Goal: Task Accomplishment & Management: Use online tool/utility

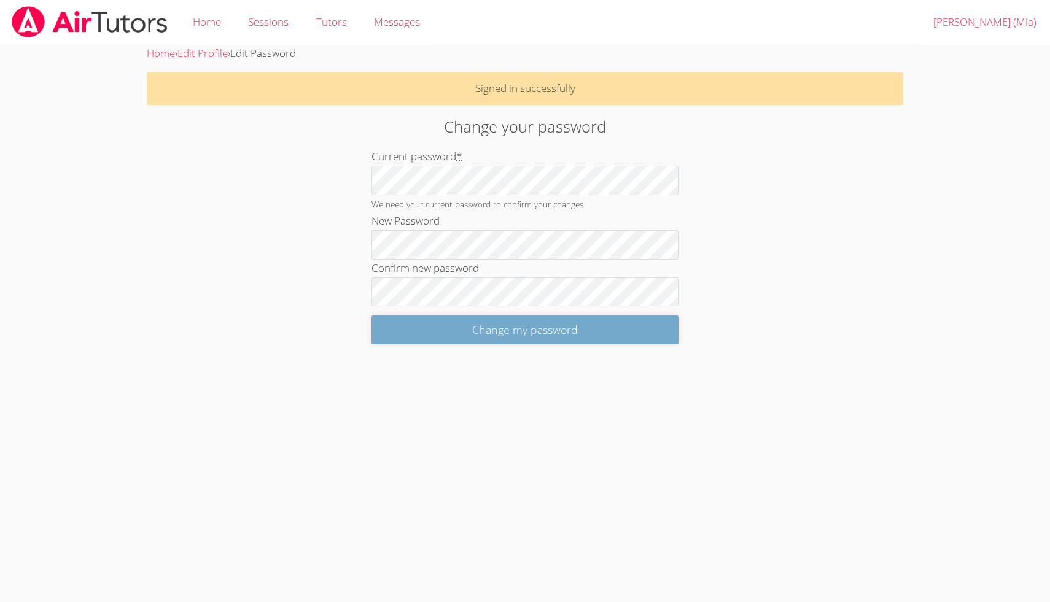
click at [470, 330] on input "Change my password" at bounding box center [524, 329] width 307 height 29
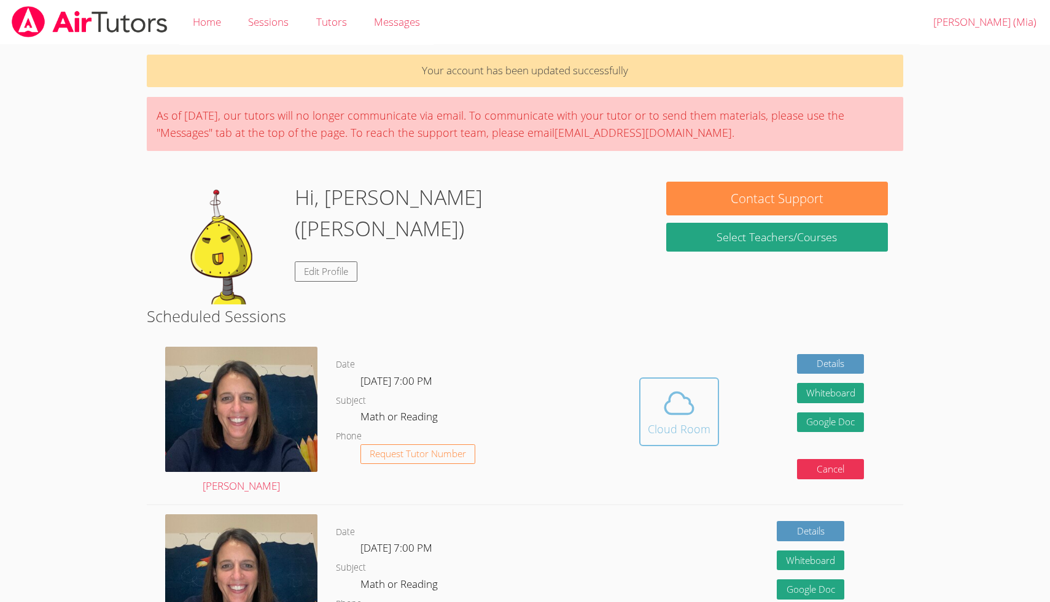
click at [664, 399] on icon at bounding box center [679, 403] width 34 height 34
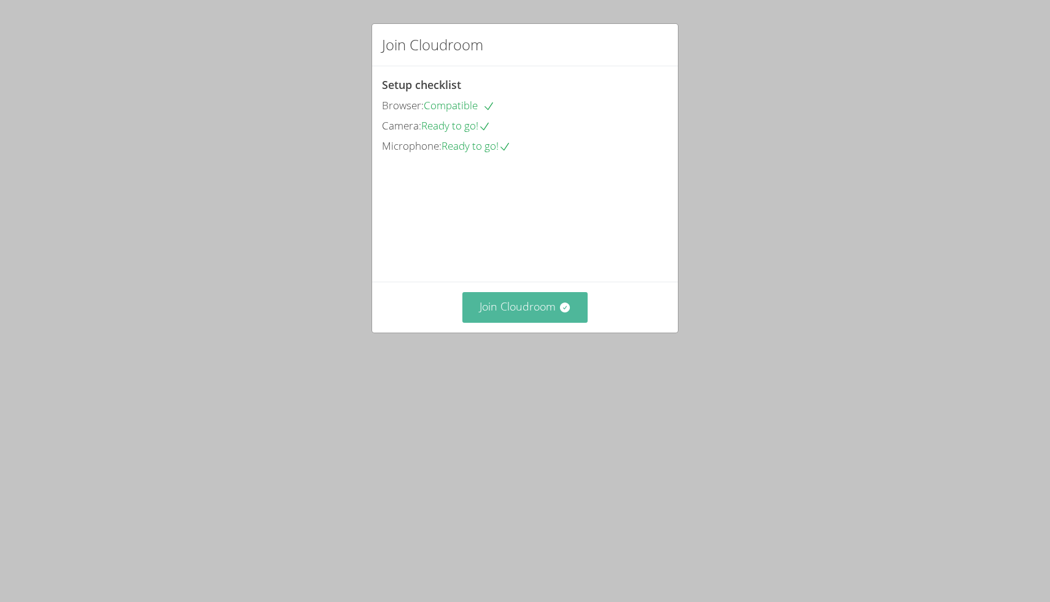
click at [510, 322] on button "Join Cloudroom" at bounding box center [525, 307] width 126 height 30
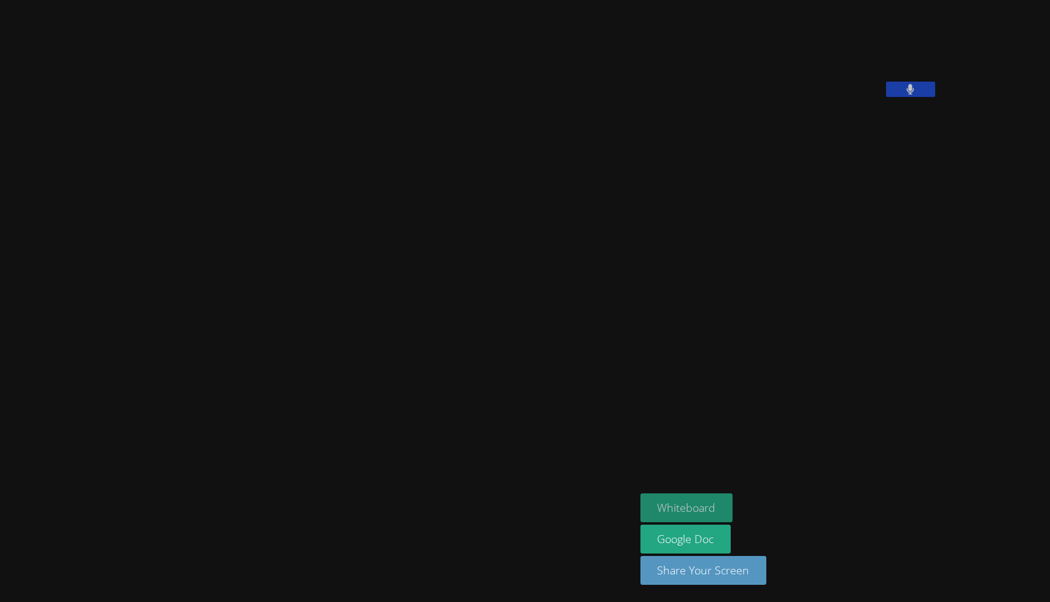
click at [733, 499] on button "Whiteboard" at bounding box center [686, 507] width 93 height 29
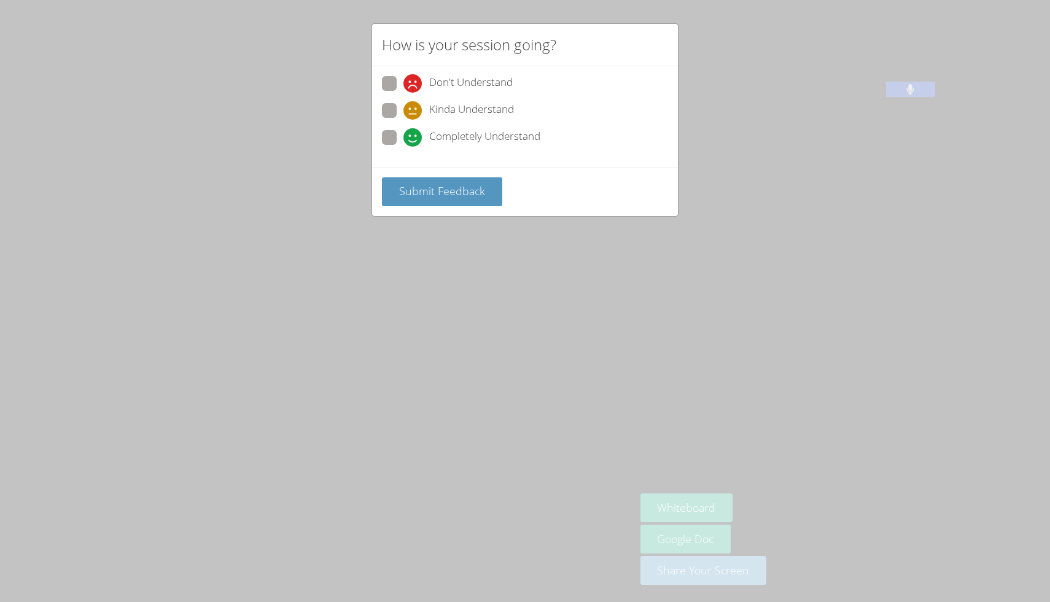
click at [504, 219] on div "How is your session going? Don't Understand Kinda Understand Completely Underst…" at bounding box center [525, 301] width 1050 height 602
click at [411, 133] on icon at bounding box center [412, 137] width 18 height 18
click at [411, 133] on input "Completely Understand" at bounding box center [408, 135] width 10 height 10
radio input "true"
click at [427, 192] on span "Submit Feedback" at bounding box center [442, 191] width 86 height 15
